Goal: Task Accomplishment & Management: Manage account settings

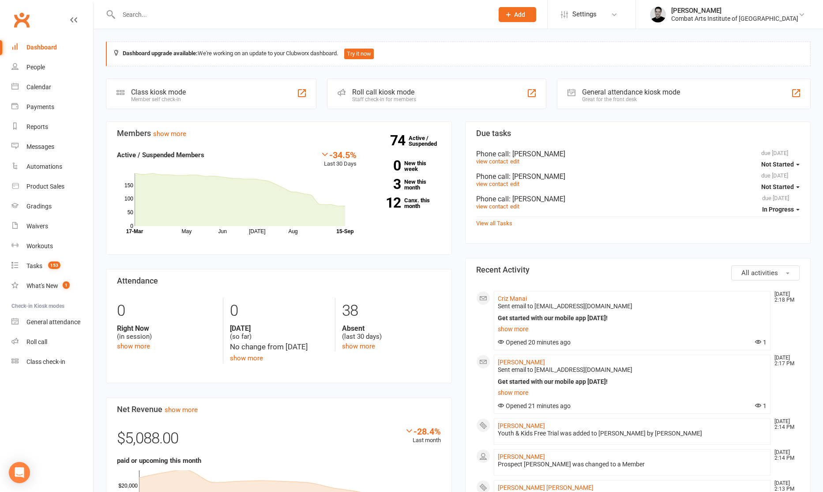
click at [199, 15] on input "text" at bounding box center [301, 14] width 371 height 12
type input "[PERSON_NAME]"
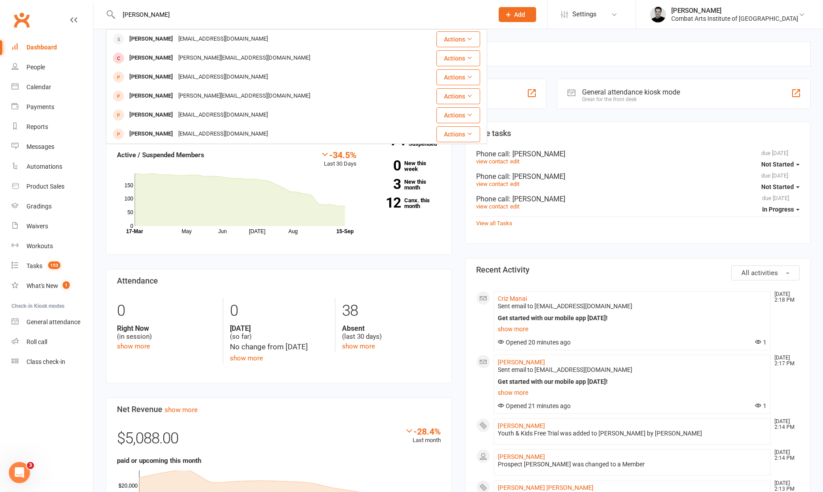
click at [221, 34] on div "[EMAIL_ADDRESS][DOMAIN_NAME]" at bounding box center [223, 39] width 95 height 13
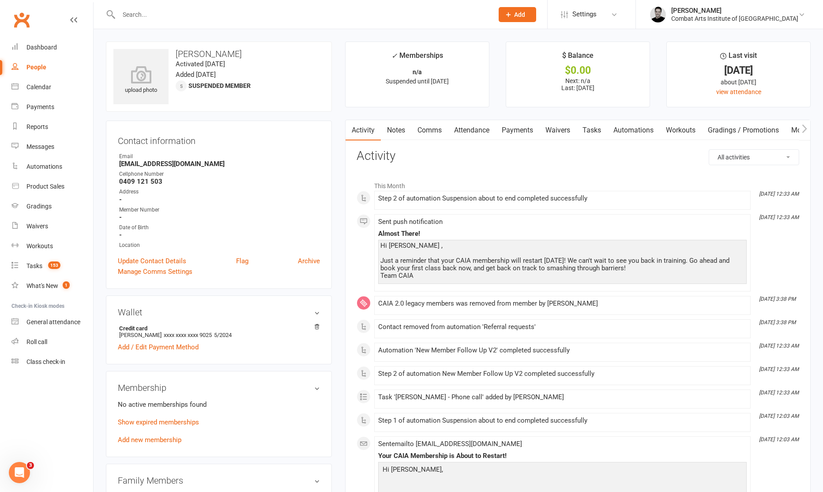
click at [169, 437] on link "Add new membership" at bounding box center [150, 440] width 64 height 8
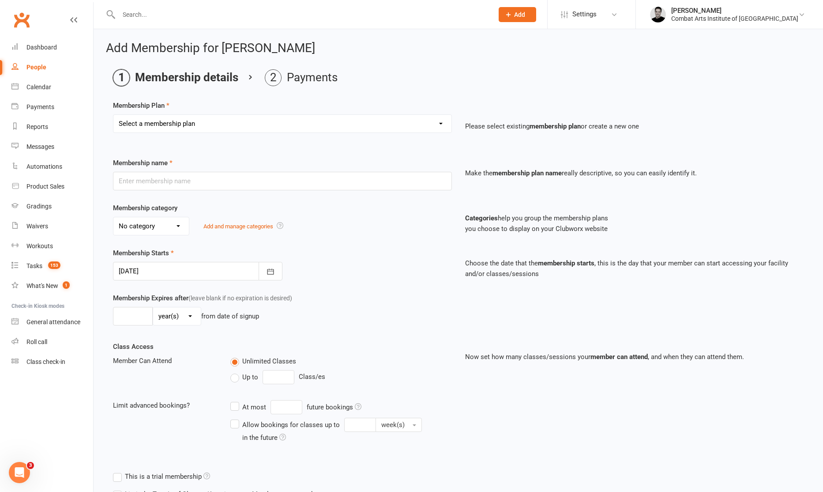
click at [203, 126] on select "Select a membership plan Create new Membership Plan CAIA 14-Day Kickstarter Pro…" at bounding box center [282, 124] width 338 height 18
click at [597, 15] on span "Settings" at bounding box center [584, 14] width 24 height 20
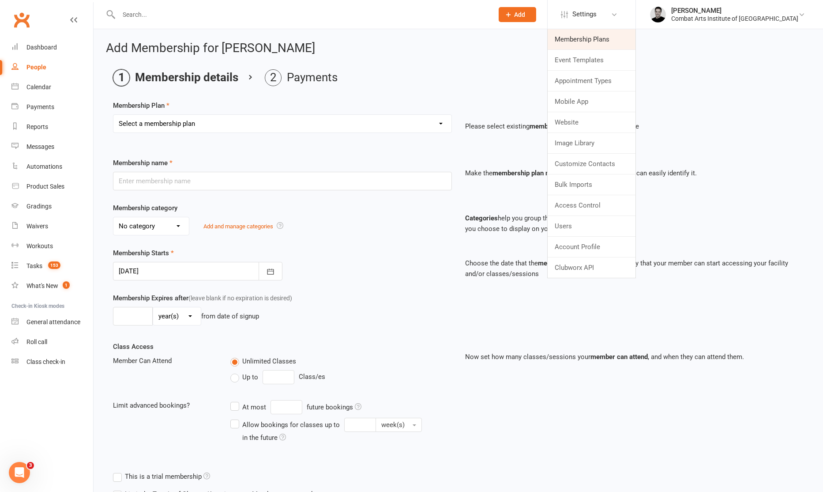
click at [621, 38] on link "Membership Plans" at bounding box center [592, 39] width 88 height 20
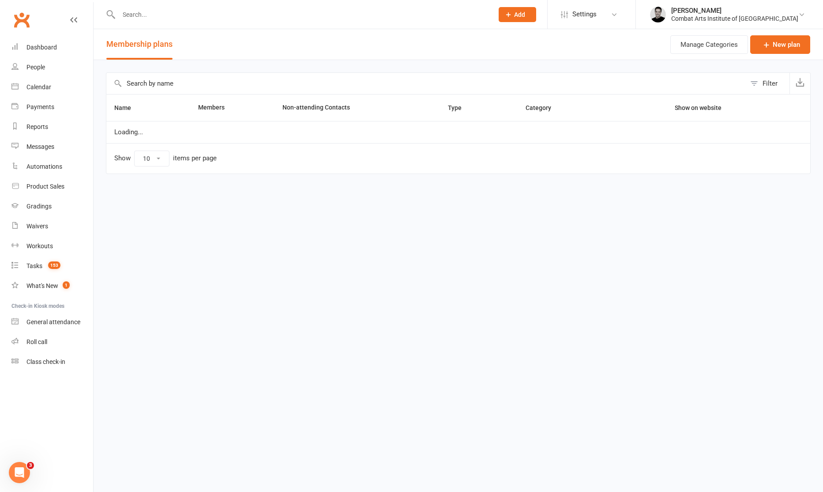
select select "50"
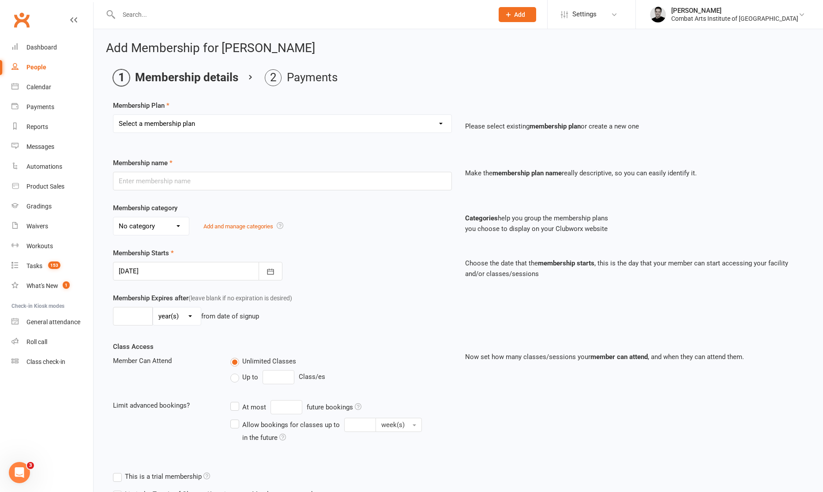
click at [260, 122] on select "Select a membership plan Create new Membership Plan CAIA 14-Day Kickstarter Pro…" at bounding box center [282, 124] width 338 height 18
click at [17, 471] on icon "Open Intercom Messenger" at bounding box center [18, 471] width 15 height 15
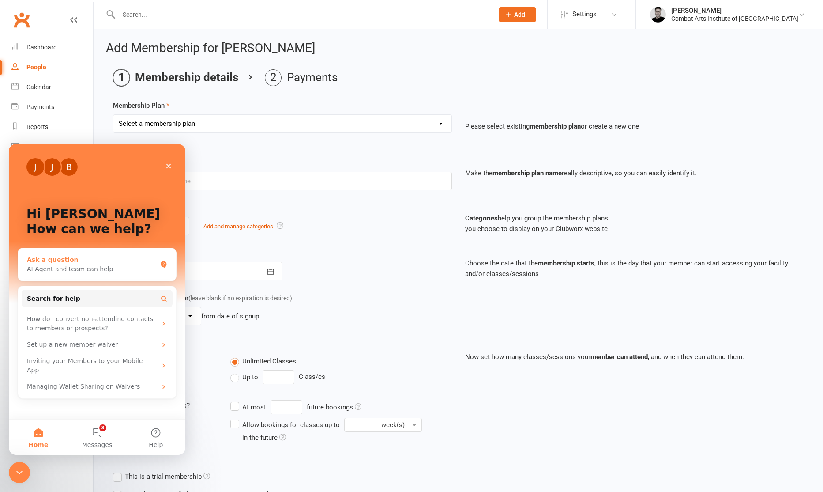
click at [92, 267] on div "AI Agent and team can help" at bounding box center [92, 268] width 130 height 9
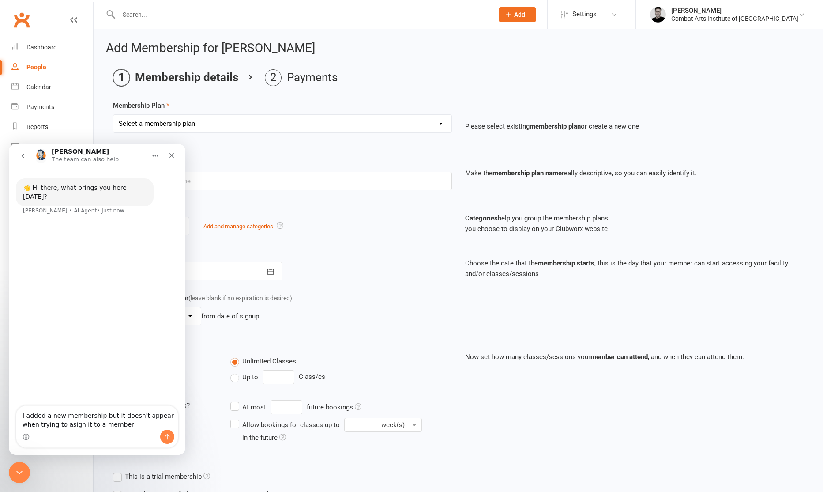
click at [71, 425] on textarea "I added a new membership but it doesn't appear when trying to asign it to a mem…" at bounding box center [96, 418] width 161 height 24
click at [99, 416] on textarea "I added a new membership but it doesn't appear when trying to assign it to a me…" at bounding box center [96, 418] width 161 height 24
type textarea "I added a new membership called 'FIFO 1/1 2025' but it doesn't appear when tryi…"
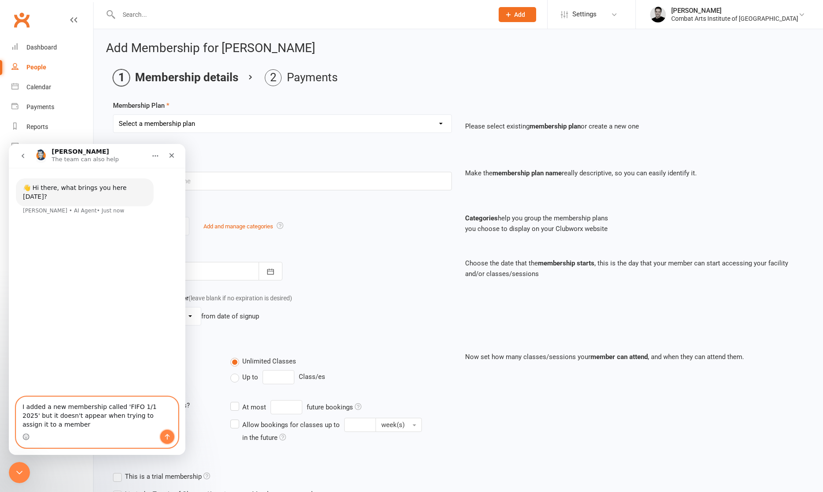
click at [164, 435] on icon "Send a message…" at bounding box center [167, 436] width 7 height 7
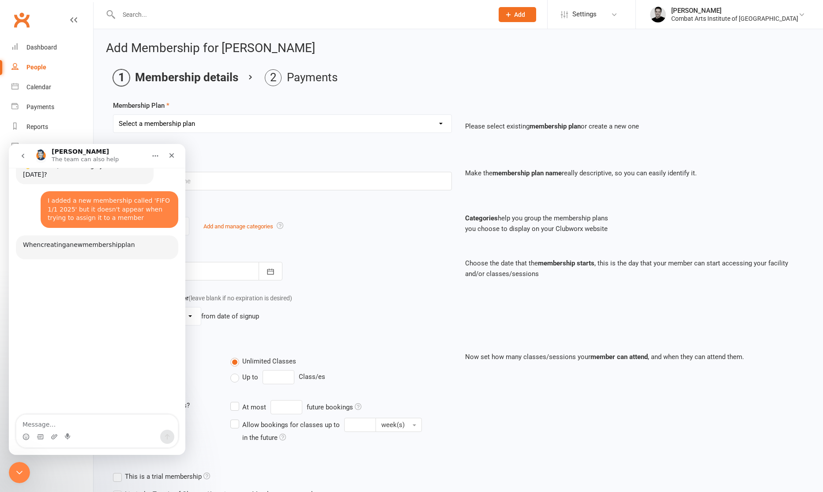
scroll to position [39, 0]
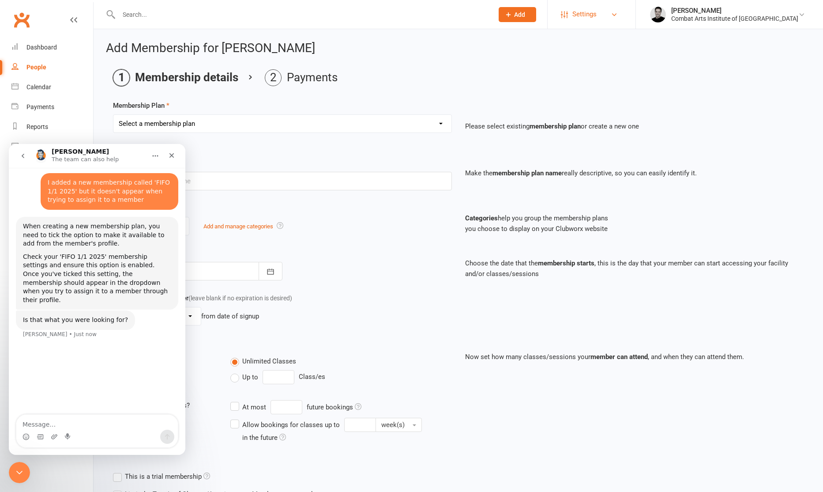
click at [597, 19] on span "Settings" at bounding box center [584, 14] width 24 height 20
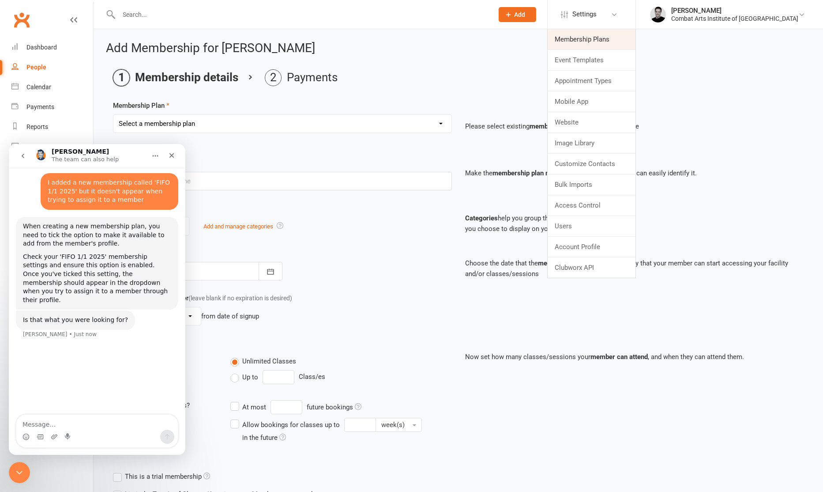
click at [623, 38] on link "Membership Plans" at bounding box center [592, 39] width 88 height 20
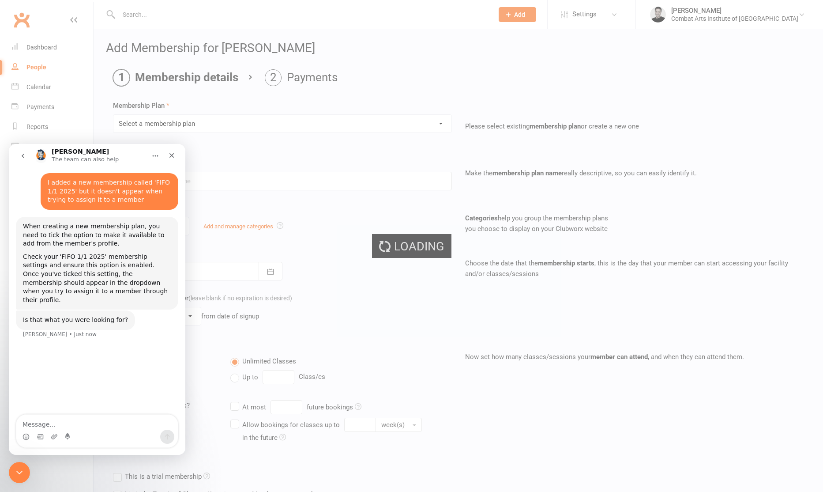
select select "50"
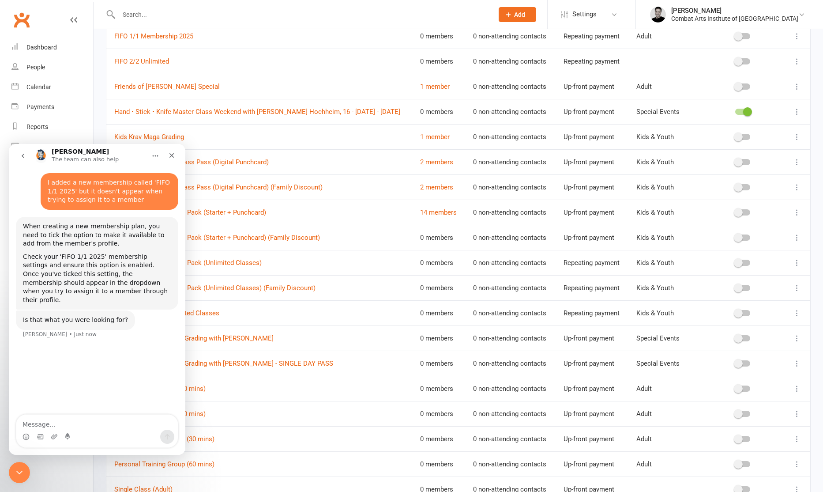
scroll to position [868, 0]
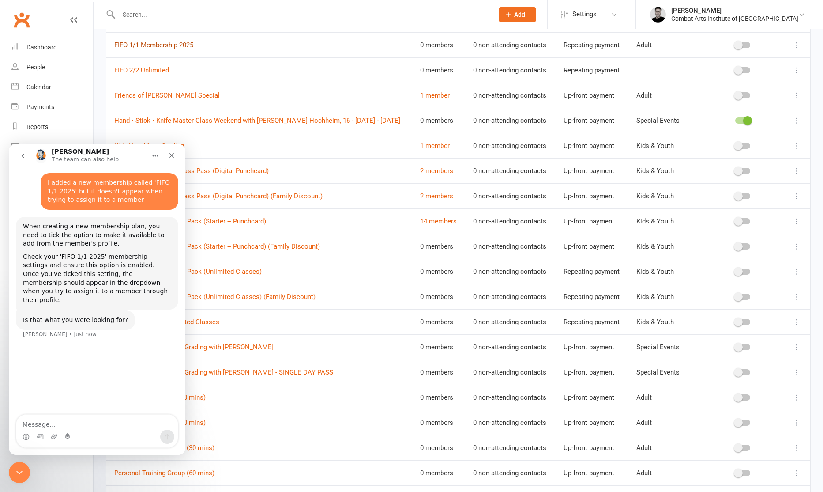
click at [183, 43] on link "FIFO 1/1 Membership 2025" at bounding box center [153, 45] width 79 height 8
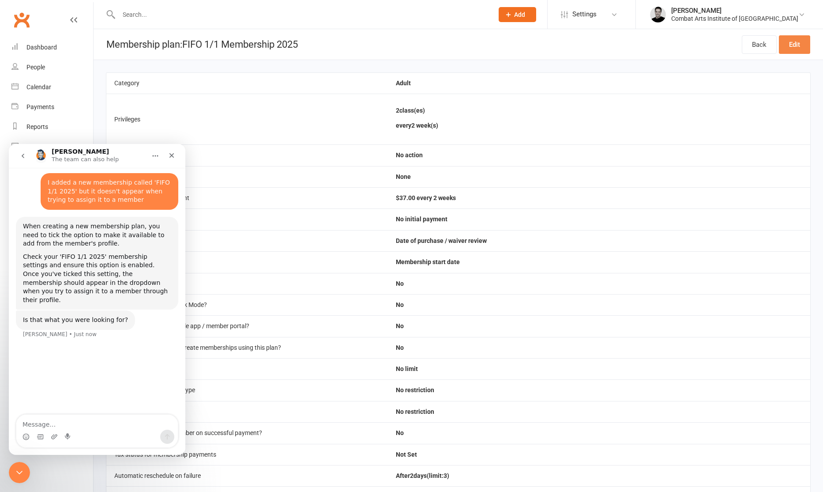
click at [792, 48] on link "Edit" at bounding box center [794, 44] width 31 height 19
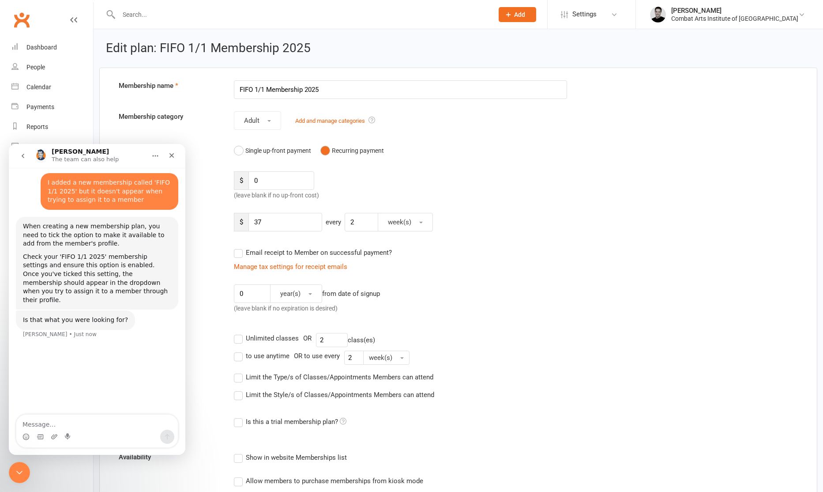
click at [25, 156] on icon "go back" at bounding box center [22, 155] width 7 height 7
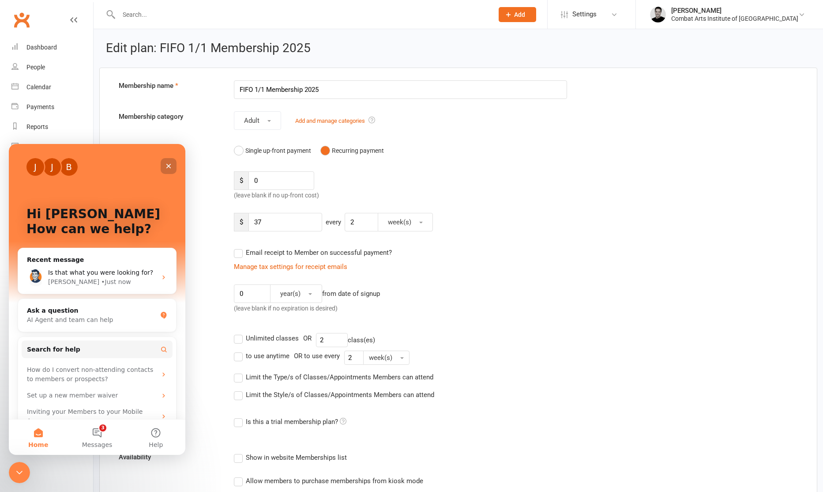
click at [168, 166] on icon "Close" at bounding box center [168, 166] width 5 height 5
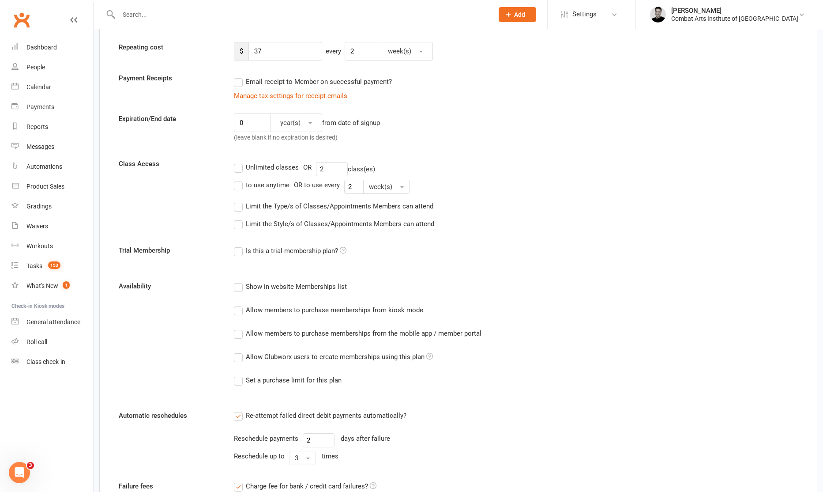
scroll to position [172, 0]
drag, startPoint x: 238, startPoint y: 288, endPoint x: 261, endPoint y: 296, distance: 24.3
click at [238, 288] on label "Show in website Memberships list" at bounding box center [290, 285] width 113 height 11
click at [238, 280] on input "Show in website Memberships list" at bounding box center [237, 280] width 6 height 0
click at [237, 308] on label "Allow members to purchase memberships from kiosk mode" at bounding box center [328, 308] width 189 height 11
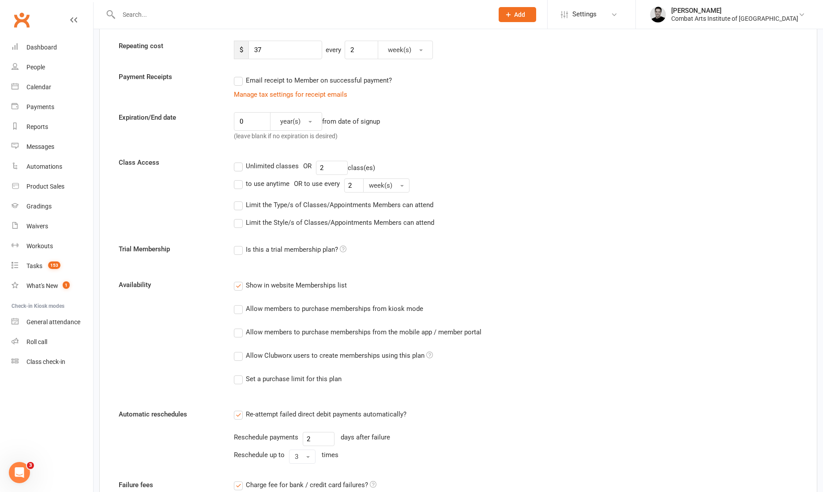
click at [237, 303] on input "Allow members to purchase memberships from kiosk mode" at bounding box center [237, 303] width 6 height 0
click at [240, 332] on label "Allow members to purchase memberships from the mobile app / member portal" at bounding box center [358, 332] width 248 height 11
click at [240, 327] on input "Allow members to purchase memberships from the mobile app / member portal" at bounding box center [237, 327] width 6 height 0
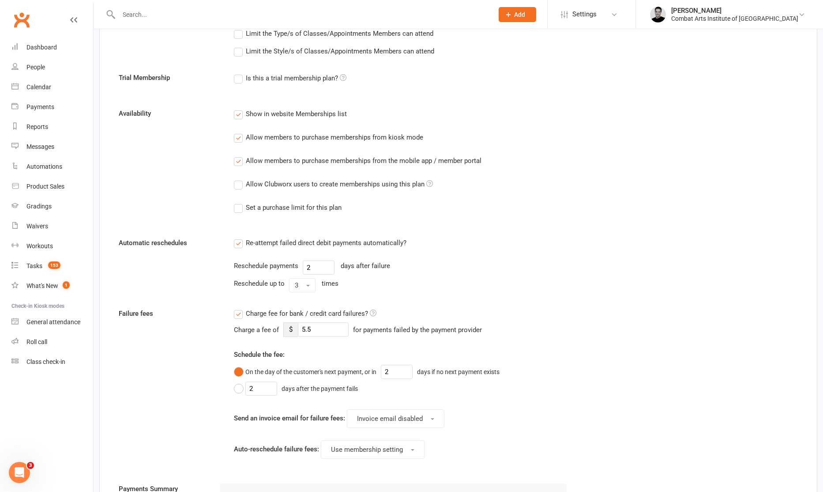
scroll to position [783, 0]
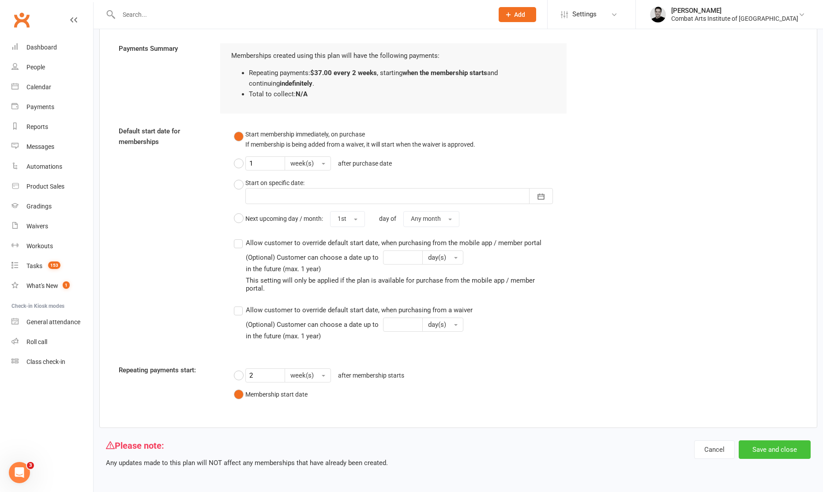
click at [766, 450] on button "Save and close" at bounding box center [775, 449] width 72 height 19
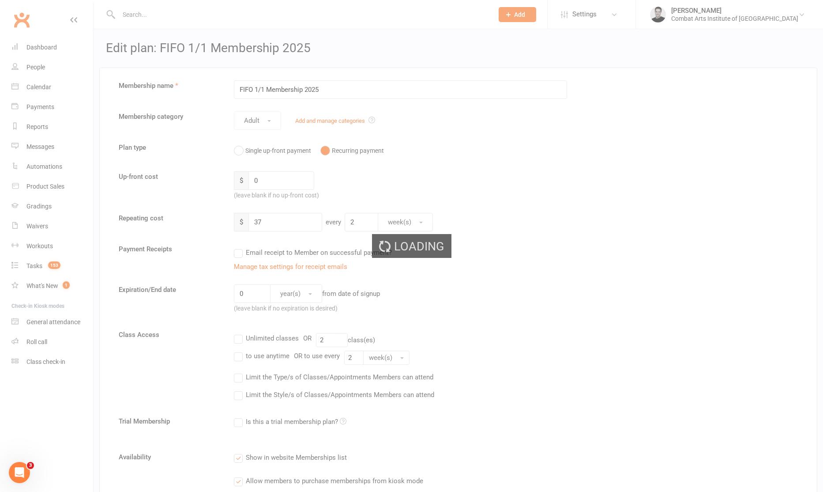
select select "50"
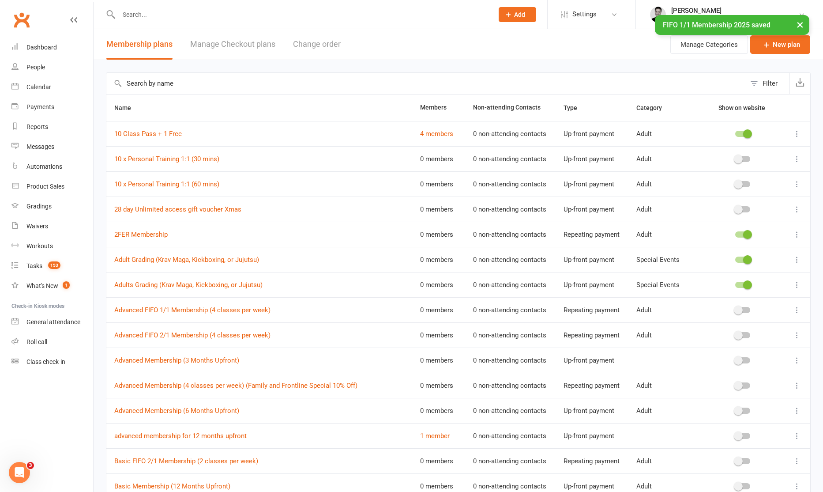
click at [138, 15] on div "× FIFO 1/1 Membership 2025 saved" at bounding box center [405, 15] width 811 height 0
click at [139, 15] on div "× FIFO 1/1 Membership 2025 saved" at bounding box center [405, 15] width 811 height 0
click at [164, 14] on input "text" at bounding box center [301, 14] width 371 height 12
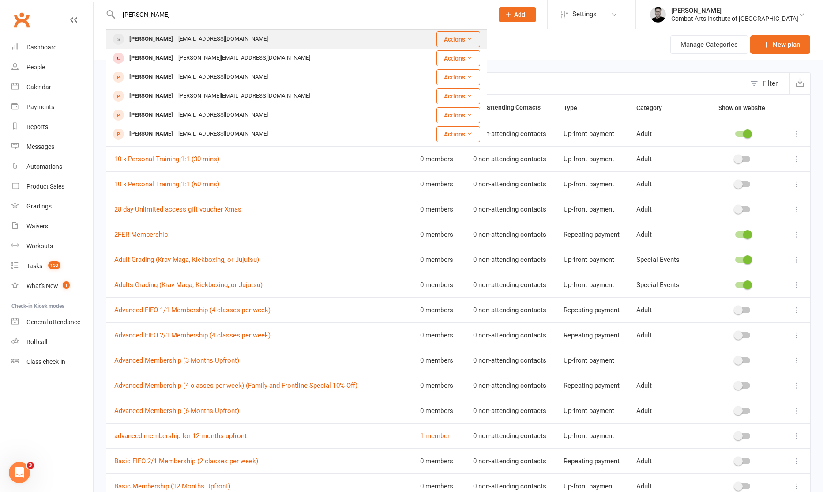
type input "[PERSON_NAME]"
click at [158, 41] on div "[PERSON_NAME]" at bounding box center [151, 39] width 49 height 13
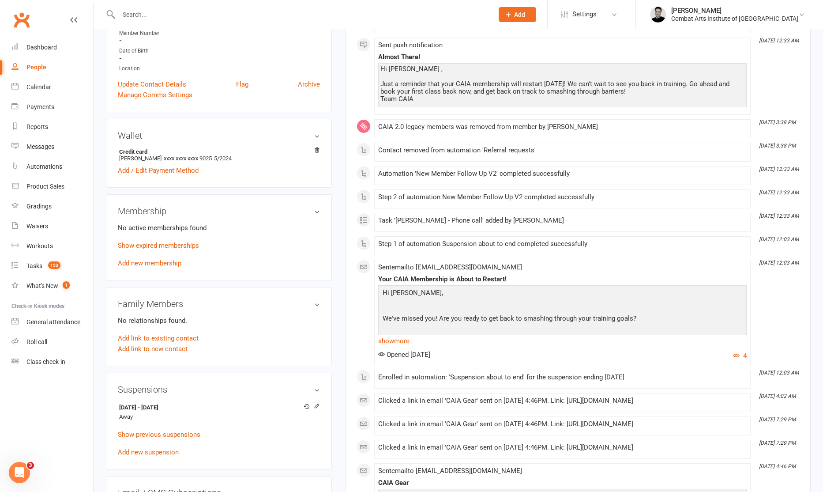
scroll to position [184, 0]
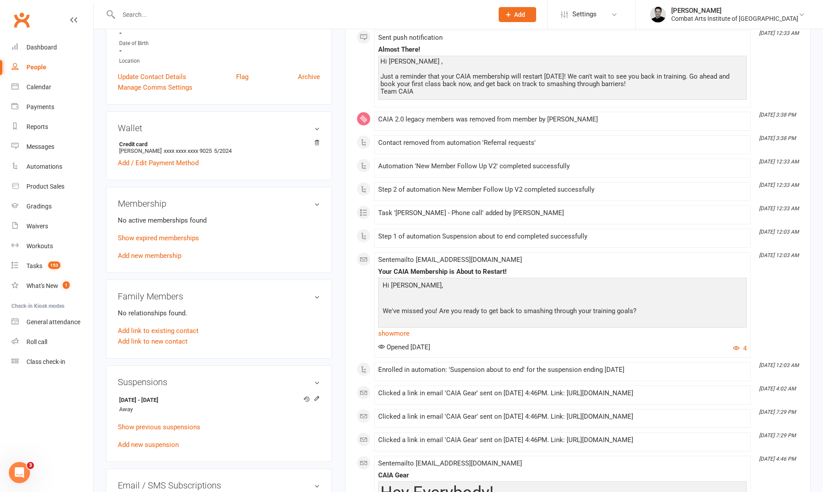
click at [165, 252] on link "Add new membership" at bounding box center [150, 256] width 64 height 8
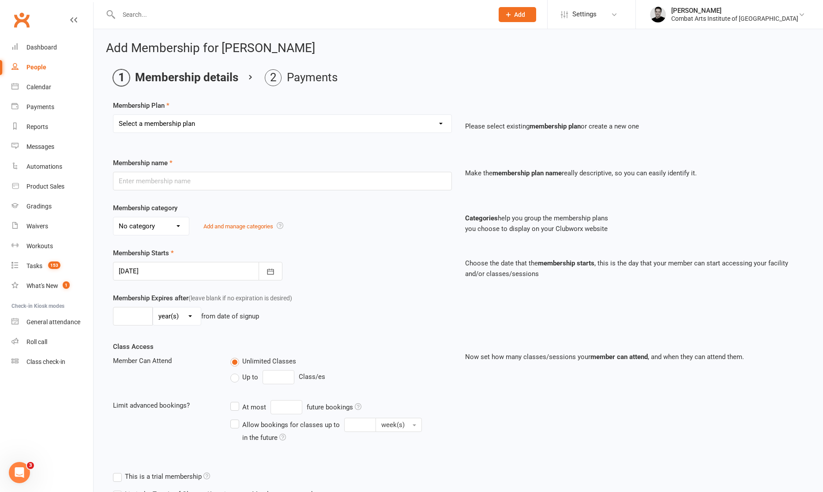
click at [160, 128] on select "Select a membership plan Create new Membership Plan CAIA 14-Day Kickstarter Pro…" at bounding box center [282, 124] width 338 height 18
click at [20, 471] on icon "Open Intercom Messenger" at bounding box center [18, 471] width 15 height 15
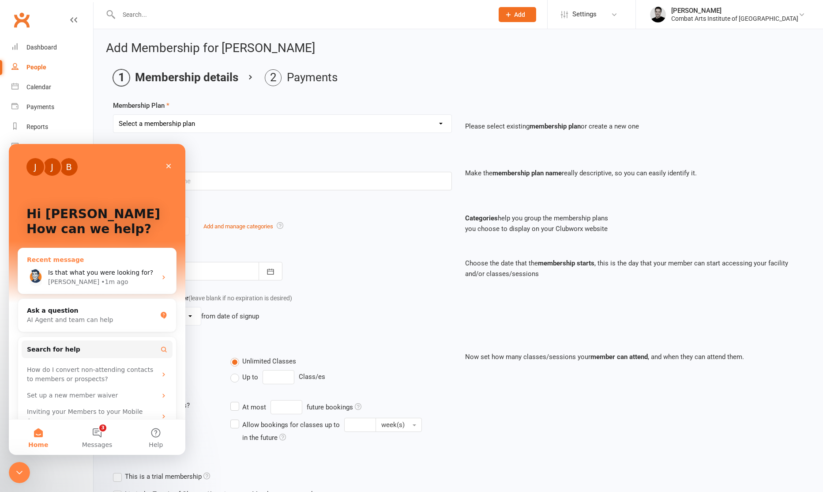
click at [110, 274] on span "Is that what you were looking for?" at bounding box center [100, 272] width 105 height 7
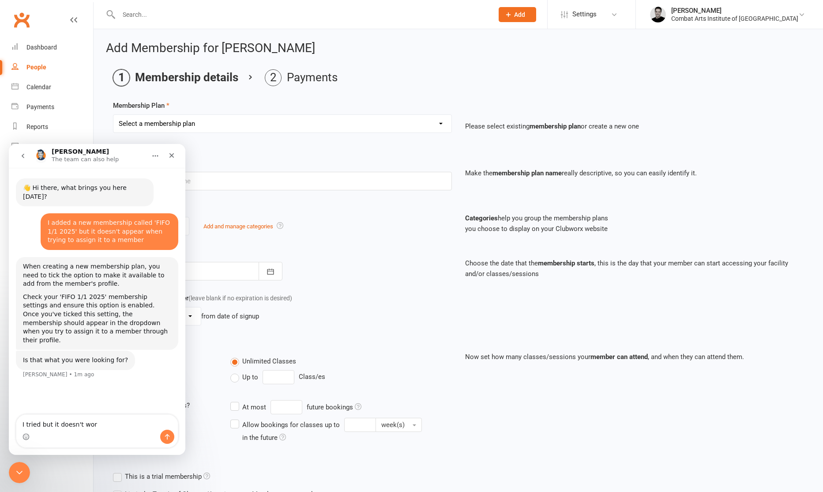
type textarea "I tried but it doesn't work"
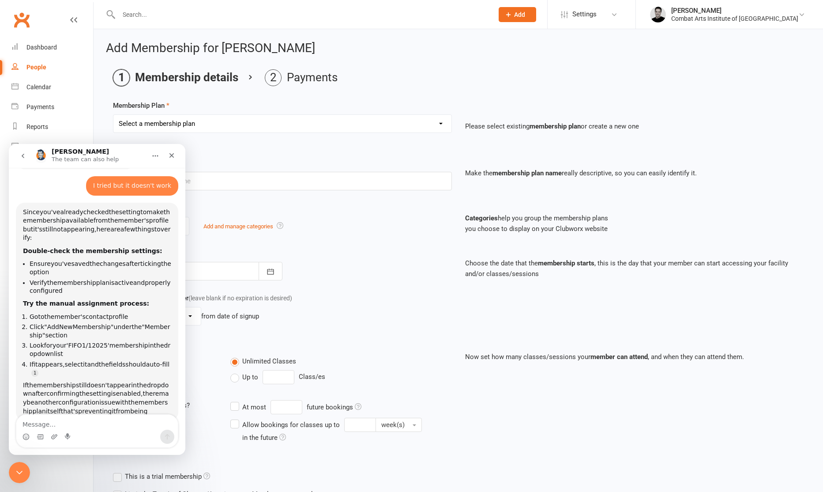
scroll to position [208, 0]
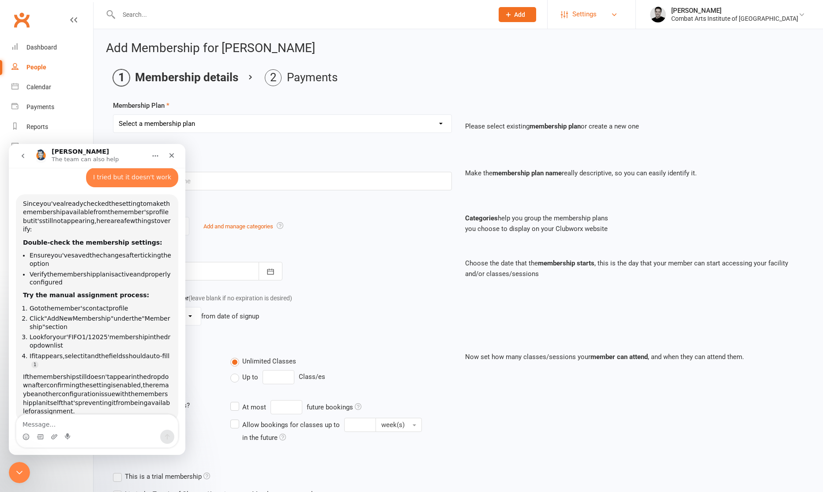
click at [597, 13] on span "Settings" at bounding box center [584, 14] width 24 height 20
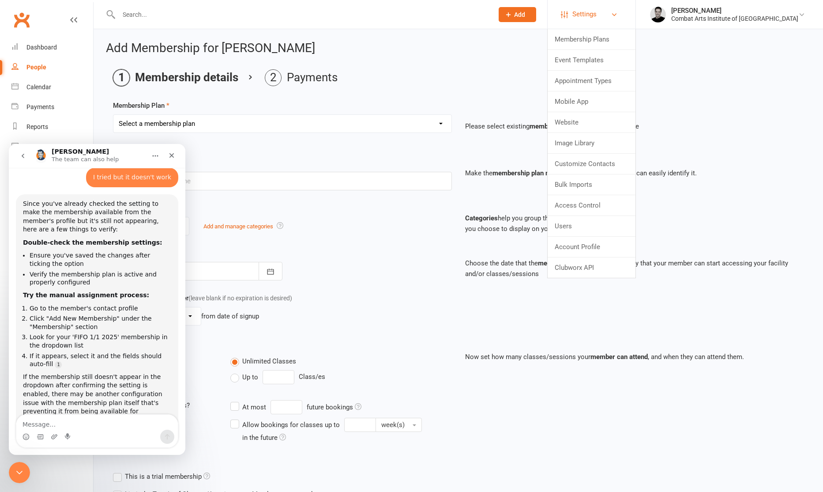
scroll to position [212, 0]
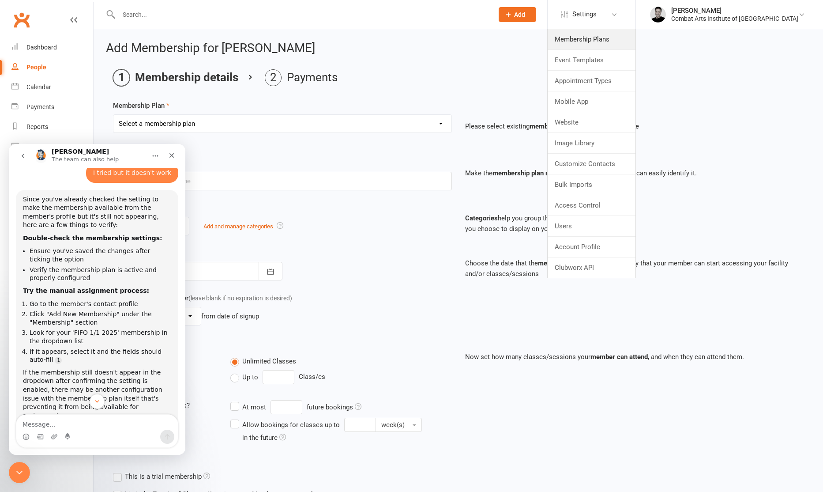
click at [608, 38] on link "Membership Plans" at bounding box center [592, 39] width 88 height 20
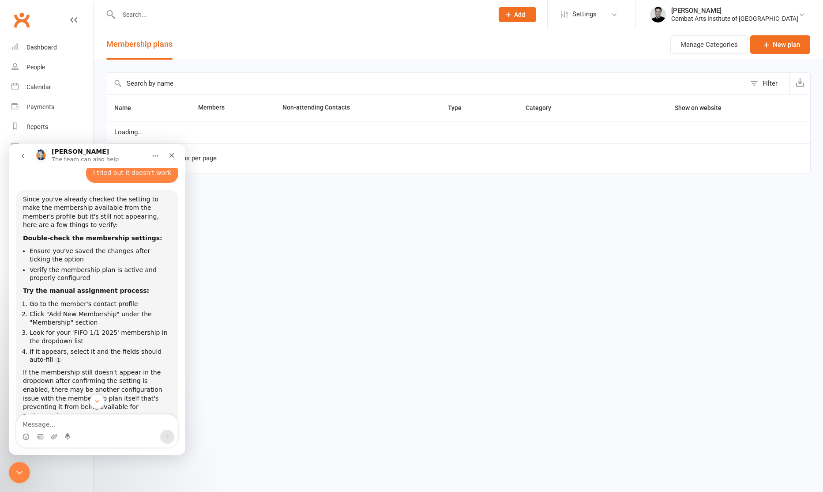
select select "50"
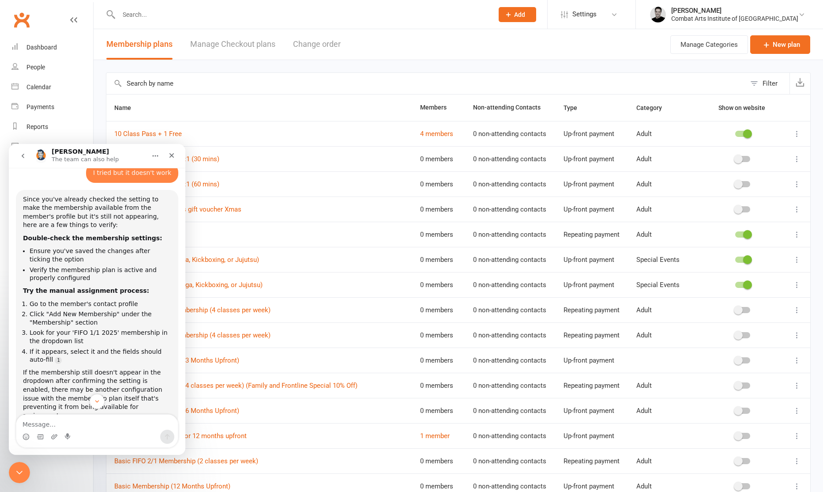
click at [21, 155] on icon "go back" at bounding box center [22, 155] width 7 height 7
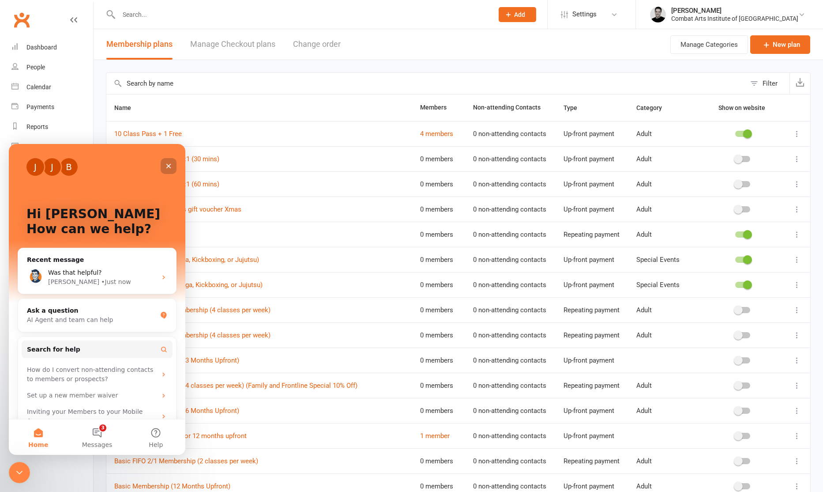
click at [167, 167] on icon "Close" at bounding box center [168, 166] width 5 height 5
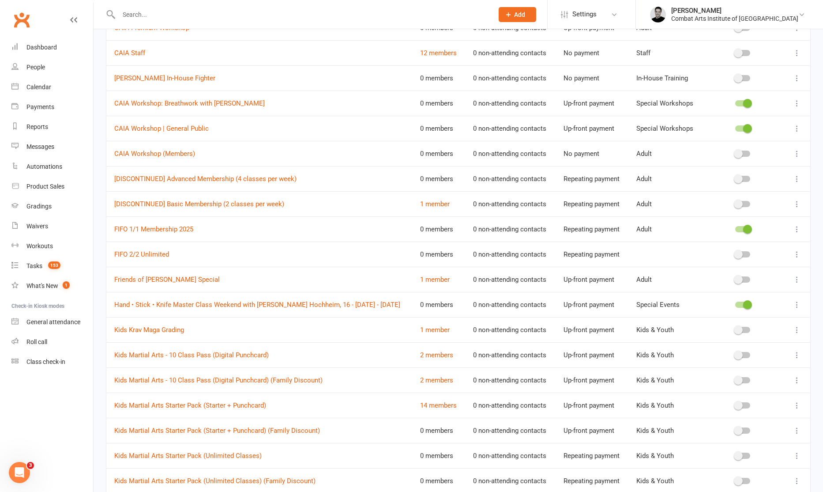
scroll to position [686, 0]
click at [168, 228] on link "FIFO 1/1 Membership 2025" at bounding box center [153, 228] width 79 height 8
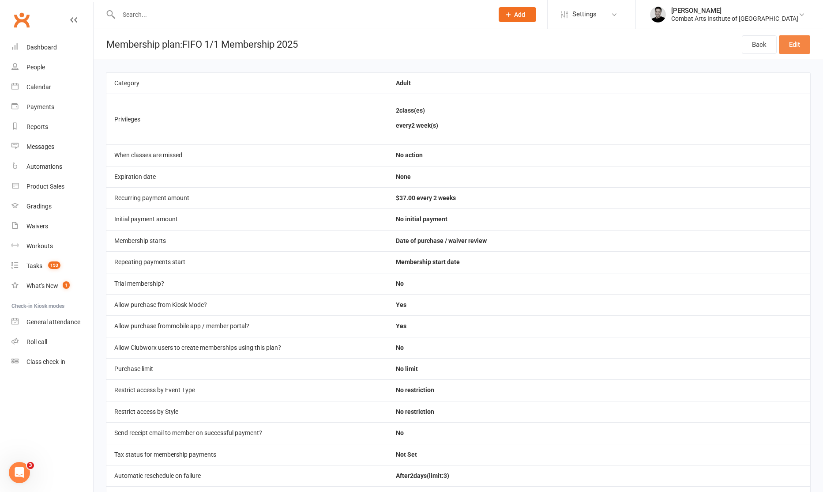
click at [790, 45] on link "Edit" at bounding box center [794, 44] width 31 height 19
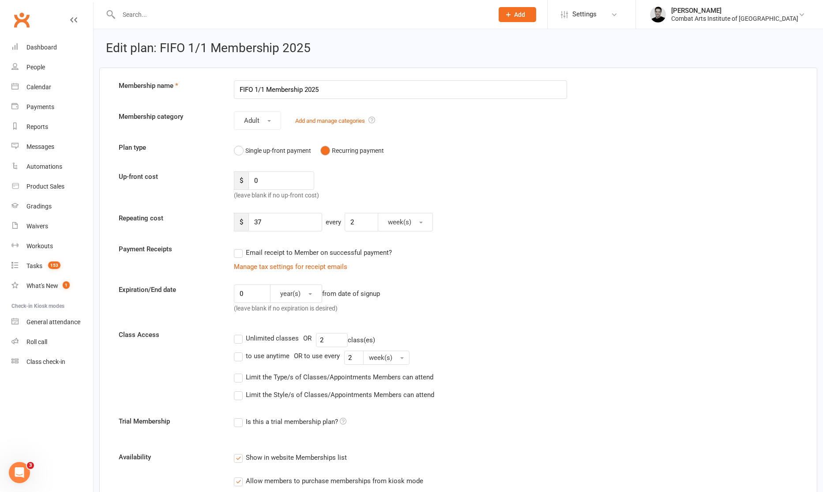
click at [240, 338] on label "Unlimited classes" at bounding box center [266, 338] width 65 height 11
click at [240, 333] on input "Unlimited classes" at bounding box center [237, 333] width 6 height 0
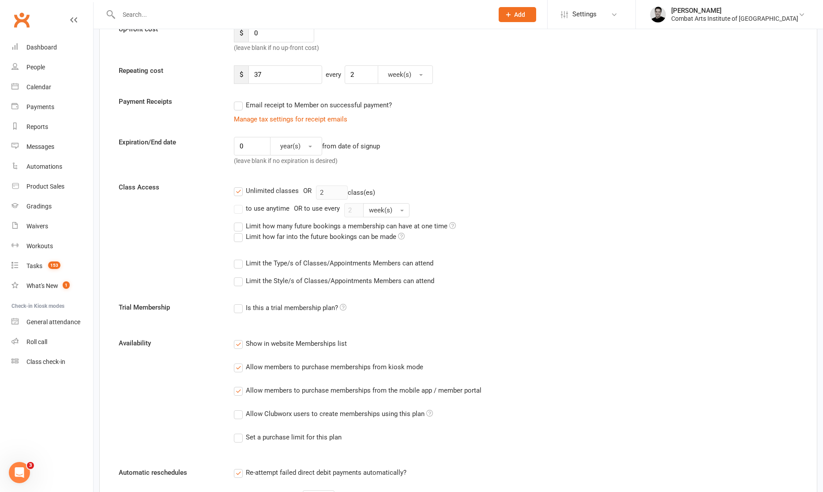
scroll to position [148, 0]
click at [238, 415] on label "Allow Clubworx users to create memberships using this plan" at bounding box center [333, 413] width 199 height 11
click at [238, 408] on input "Allow Clubworx users to create memberships using this plan" at bounding box center [237, 408] width 6 height 0
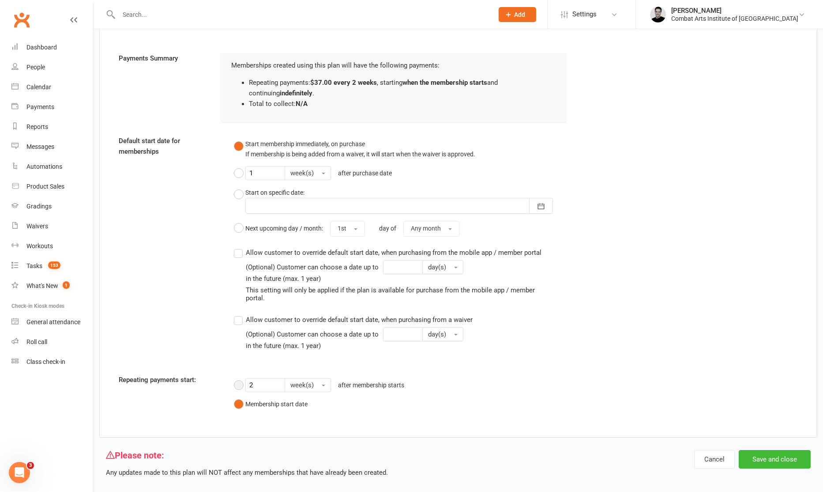
scroll to position [817, 0]
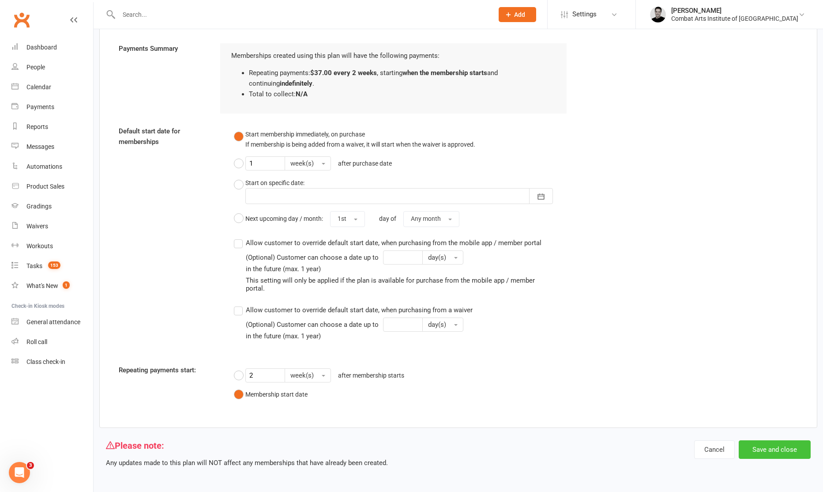
click at [759, 451] on button "Save and close" at bounding box center [775, 449] width 72 height 19
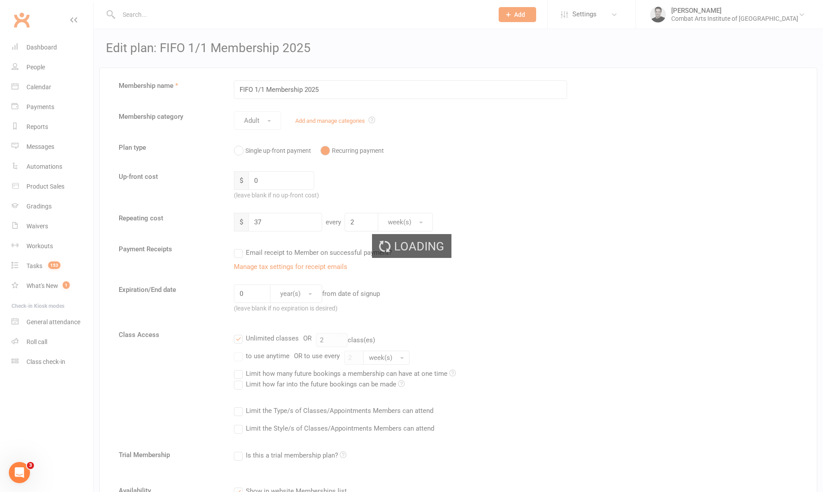
select select "50"
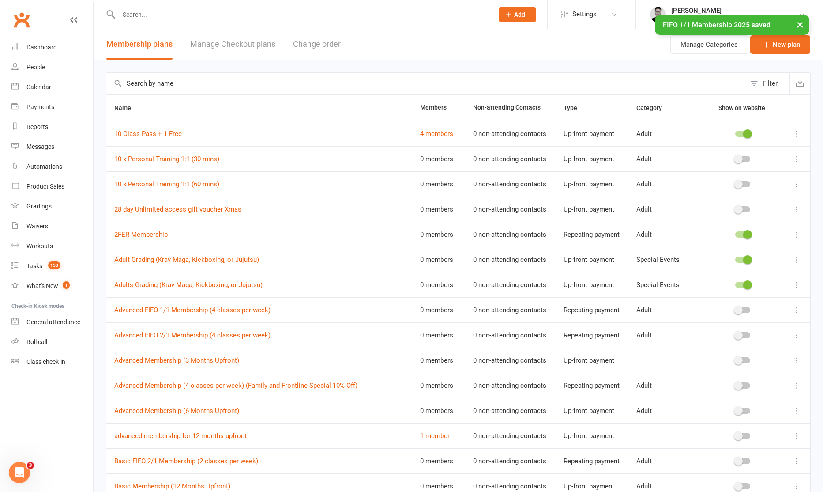
click at [163, 15] on div "× FIFO 1/1 Membership 2025 saved" at bounding box center [405, 15] width 811 height 0
click at [158, 13] on input "text" at bounding box center [301, 14] width 371 height 12
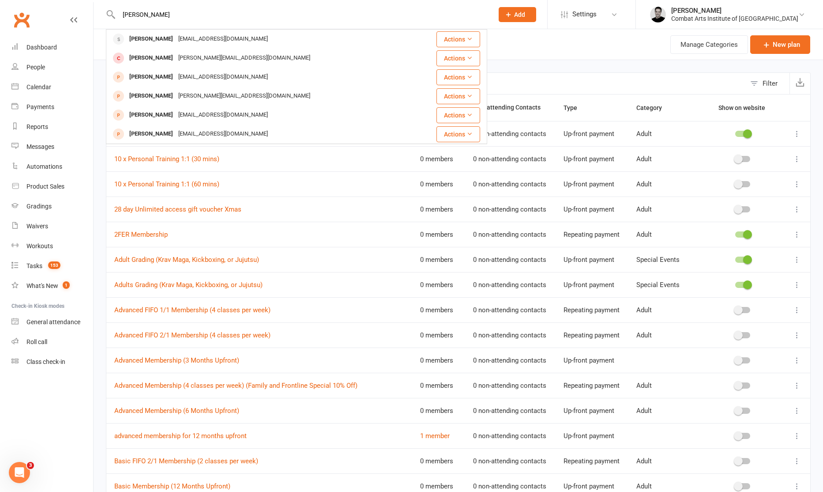
type input "[PERSON_NAME]"
click at [162, 40] on div "[PERSON_NAME]" at bounding box center [151, 39] width 49 height 13
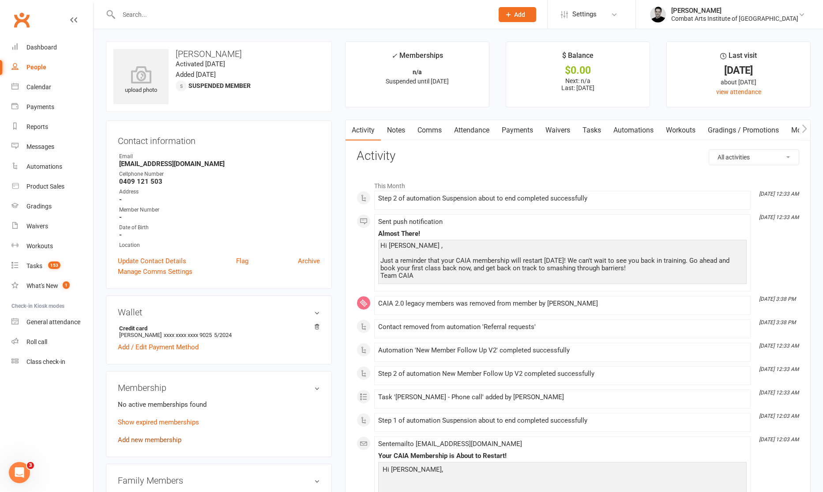
click at [174, 439] on link "Add new membership" at bounding box center [150, 440] width 64 height 8
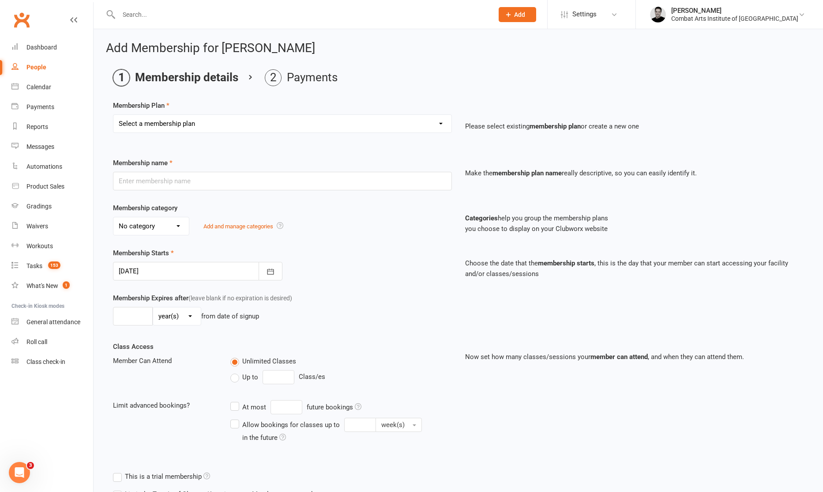
click at [197, 125] on select "Select a membership plan Create new Membership Plan CAIA 14-Day Kickstarter Pro…" at bounding box center [282, 124] width 338 height 18
select select "18"
click at [113, 115] on select "Select a membership plan Create new Membership Plan CAIA 14-Day Kickstarter Pro…" at bounding box center [282, 124] width 338 height 18
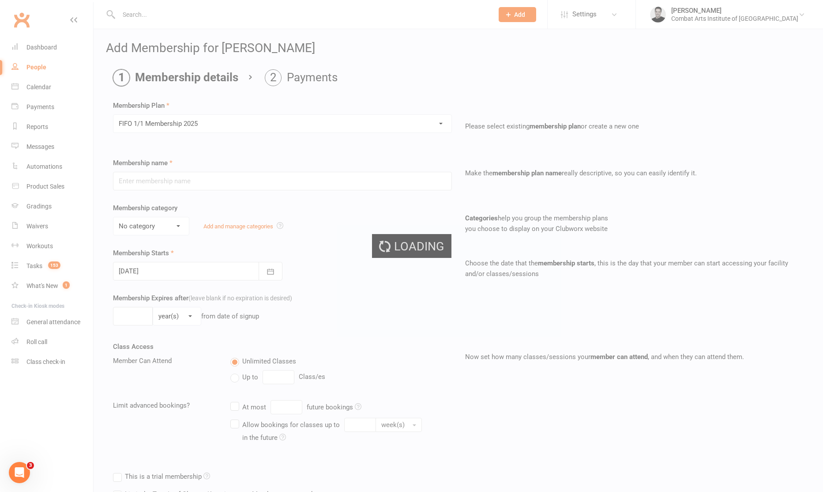
type input "FIFO 1/1 Membership 2025"
select select "0"
type input "0"
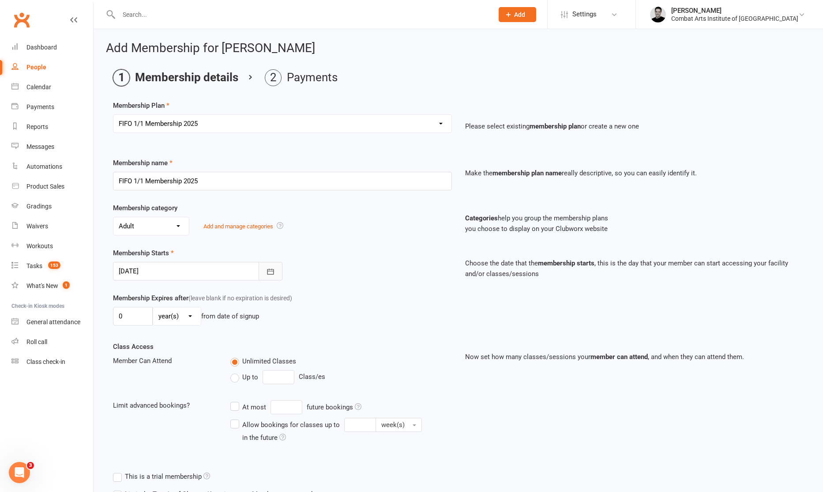
click at [268, 270] on icon "button" at bounding box center [270, 271] width 9 height 9
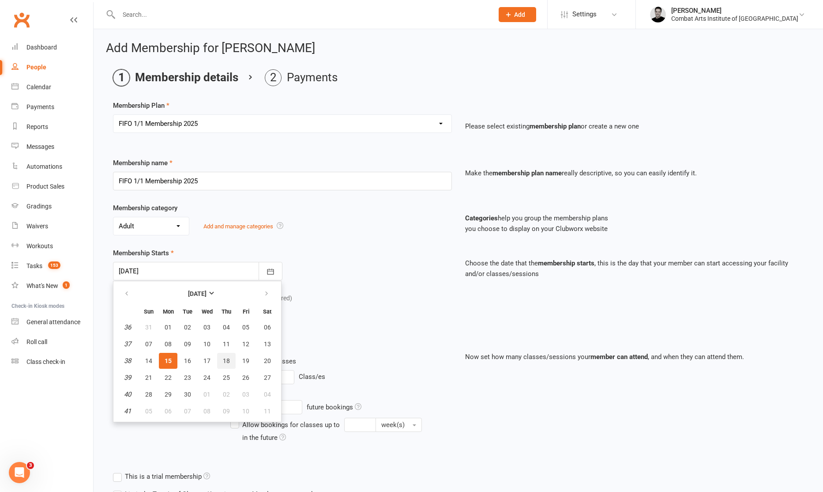
click at [224, 361] on span "18" at bounding box center [226, 360] width 7 height 7
type input "[DATE]"
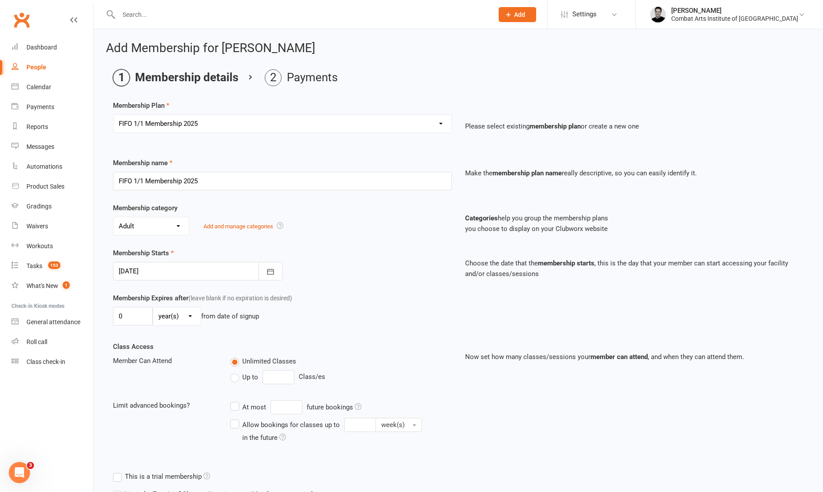
scroll to position [86, 0]
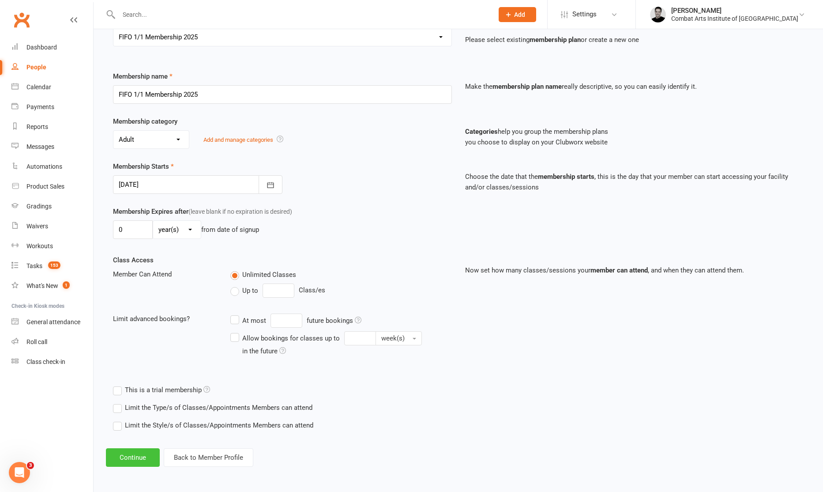
click at [140, 457] on button "Continue" at bounding box center [133, 457] width 54 height 19
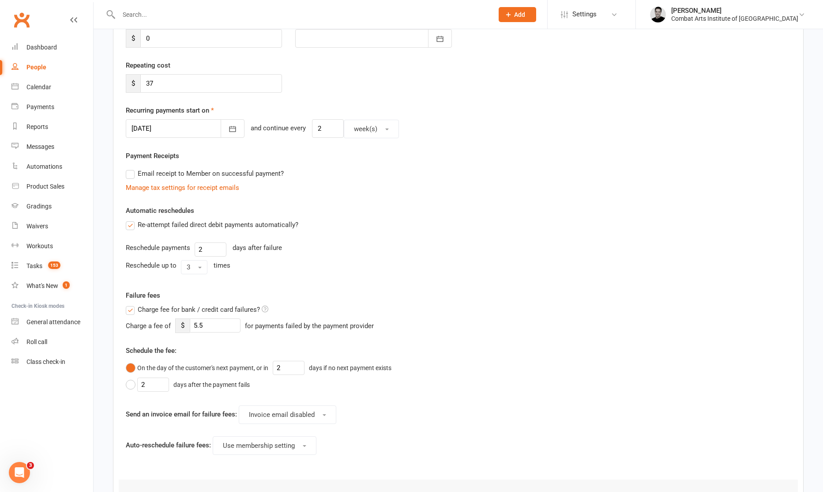
scroll to position [267, 0]
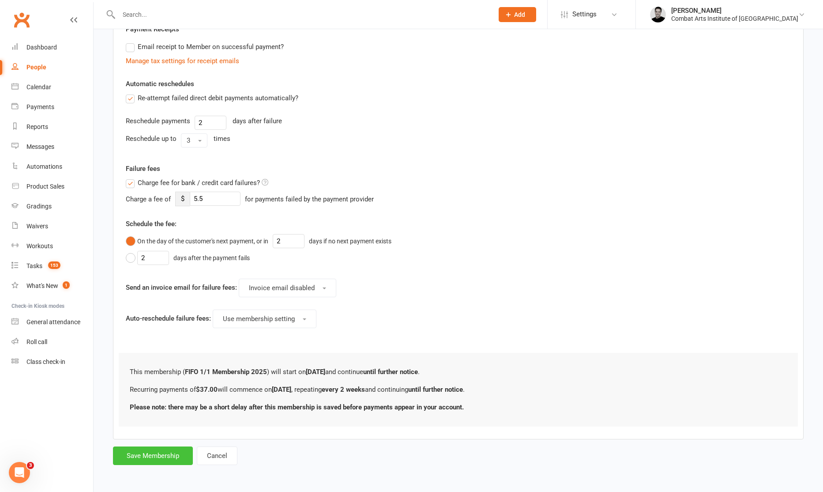
click at [154, 458] on button "Save Membership" at bounding box center [153, 455] width 80 height 19
